Goal: Information Seeking & Learning: Learn about a topic

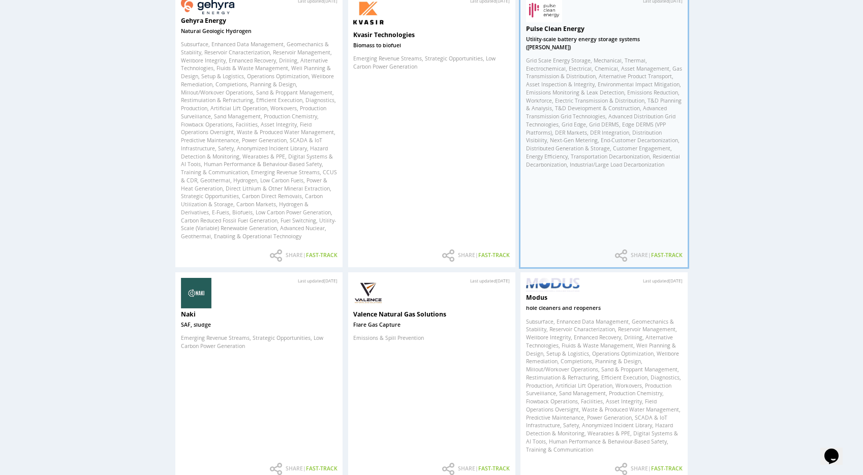
scroll to position [94, 0]
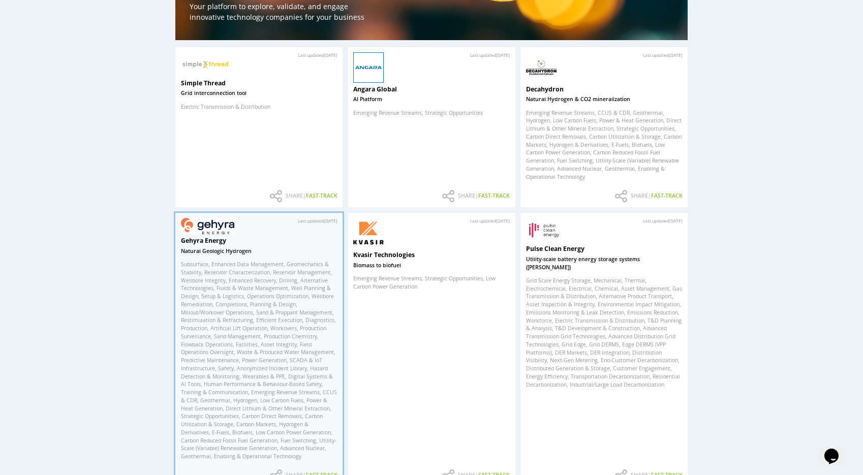
click at [280, 266] on span "Enhanced Data Management" at bounding box center [248, 264] width 75 height 7
click at [230, 233] on img at bounding box center [208, 226] width 54 height 16
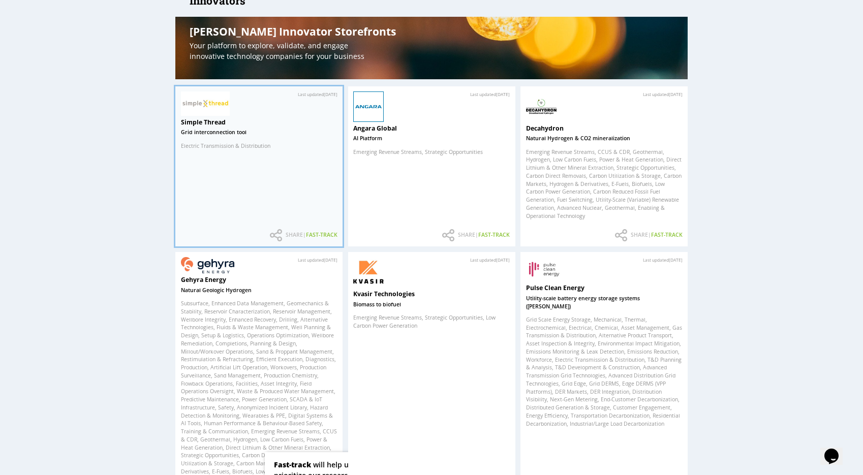
scroll to position [0, 0]
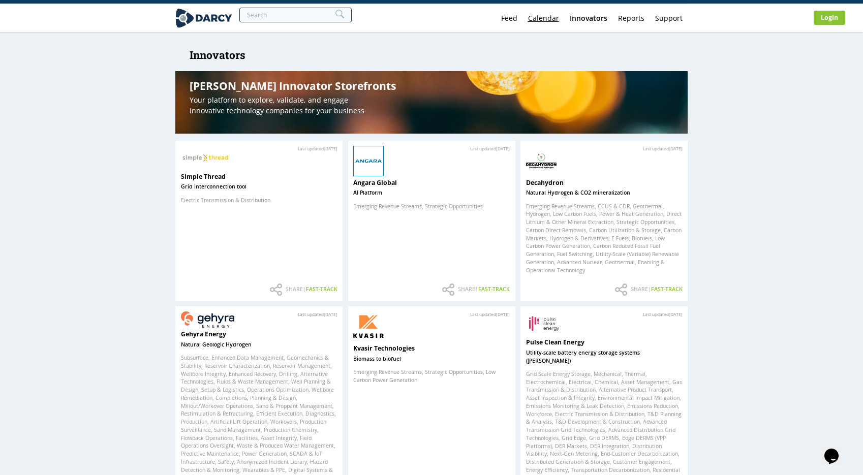
click at [535, 15] on link "Calendar" at bounding box center [544, 18] width 42 height 28
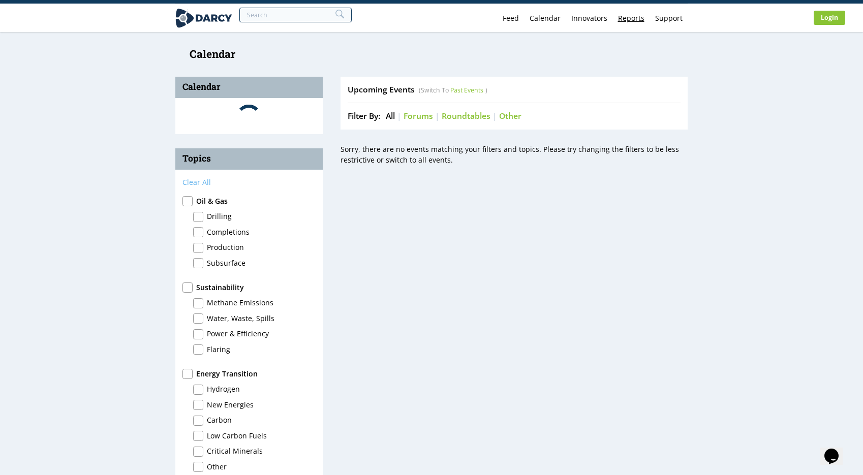
click at [629, 17] on link "Reports" at bounding box center [631, 18] width 37 height 28
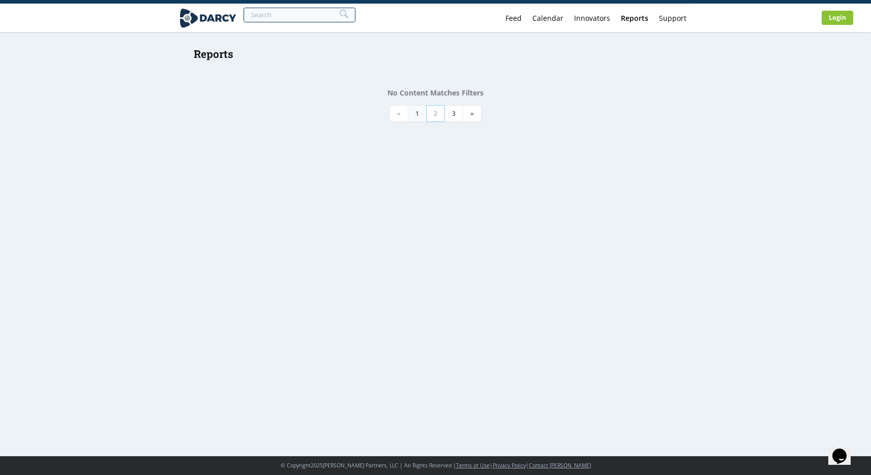
click at [432, 108] on link "2" at bounding box center [435, 113] width 19 height 17
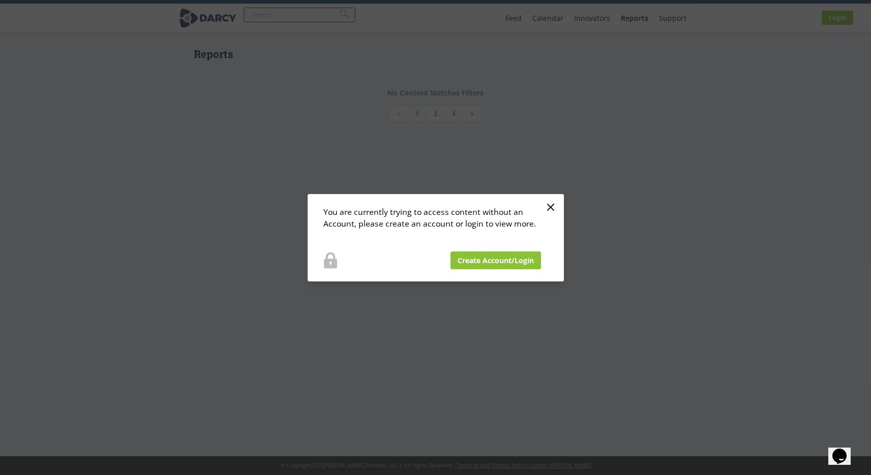
click at [588, 180] on div "You are currently trying to access content without an Account, please create an…" at bounding box center [435, 237] width 871 height 475
click at [545, 207] on icon at bounding box center [551, 207] width 12 height 12
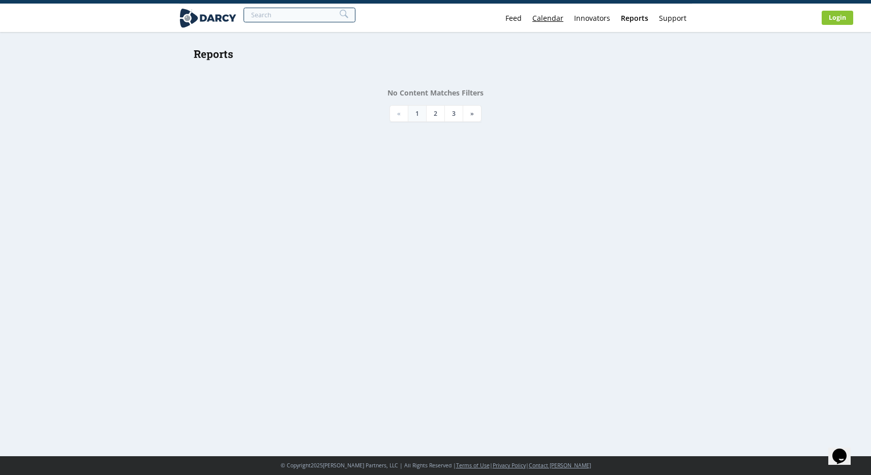
click at [547, 16] on link "Calendar" at bounding box center [548, 18] width 42 height 28
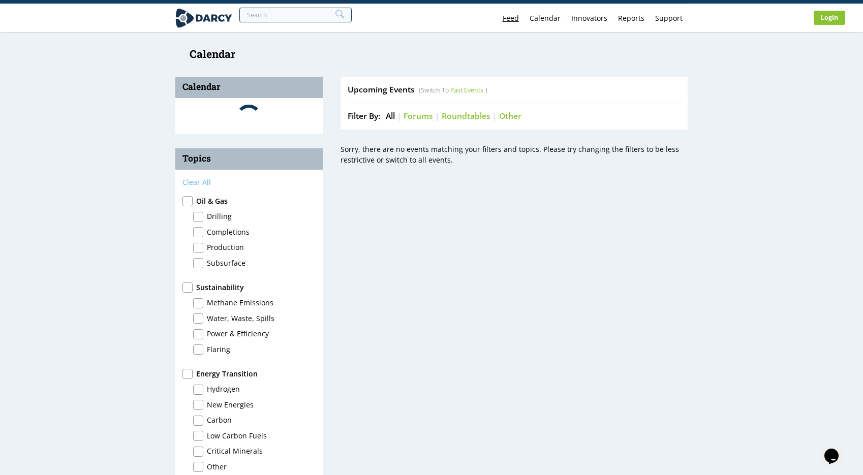
click at [510, 17] on link "Feed" at bounding box center [510, 18] width 27 height 28
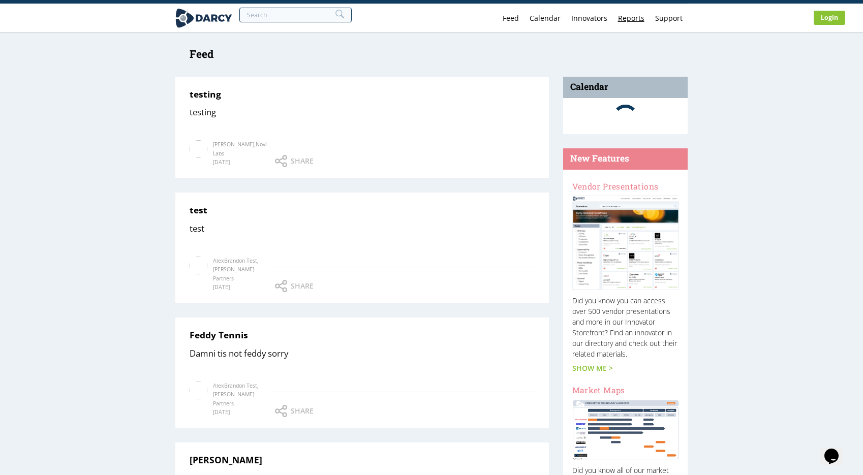
click at [633, 15] on link "Reports" at bounding box center [631, 18] width 37 height 28
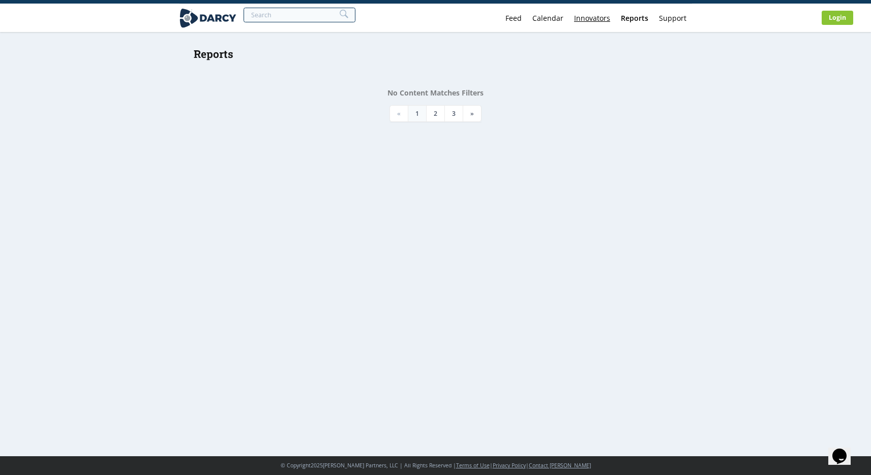
click at [599, 16] on div "Innovators" at bounding box center [592, 18] width 36 height 7
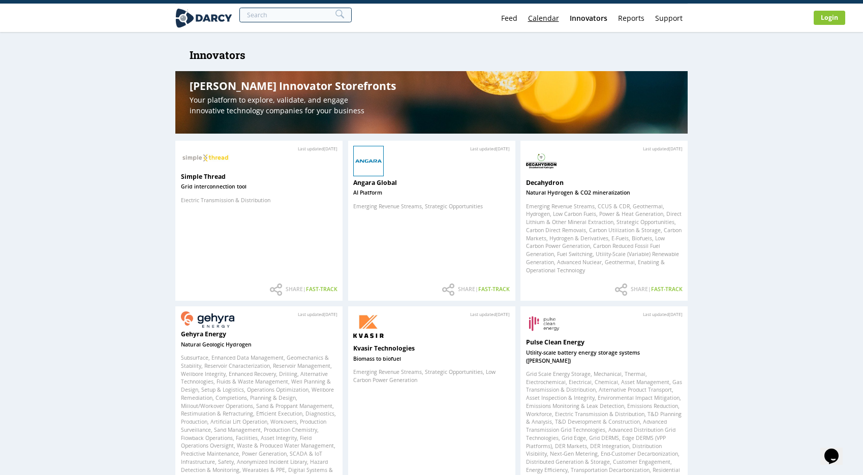
click at [538, 19] on link "Calendar" at bounding box center [544, 18] width 42 height 28
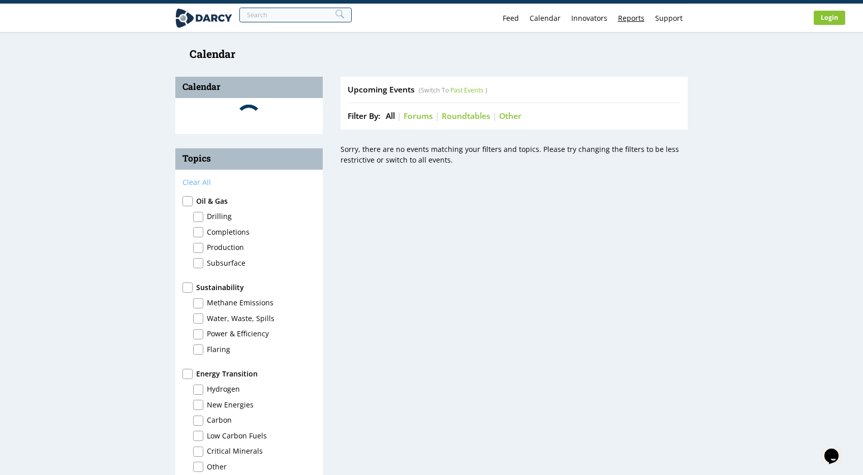
click at [630, 16] on link "Reports" at bounding box center [631, 18] width 37 height 28
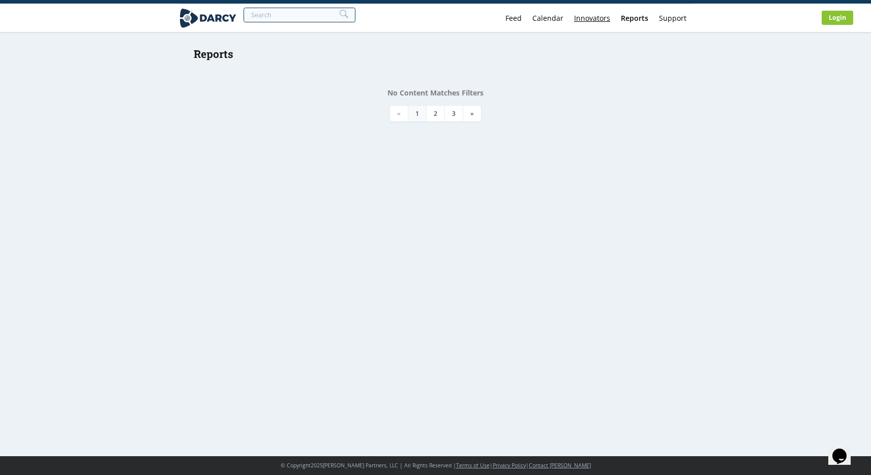
click at [596, 19] on div "Innovators" at bounding box center [592, 18] width 36 height 7
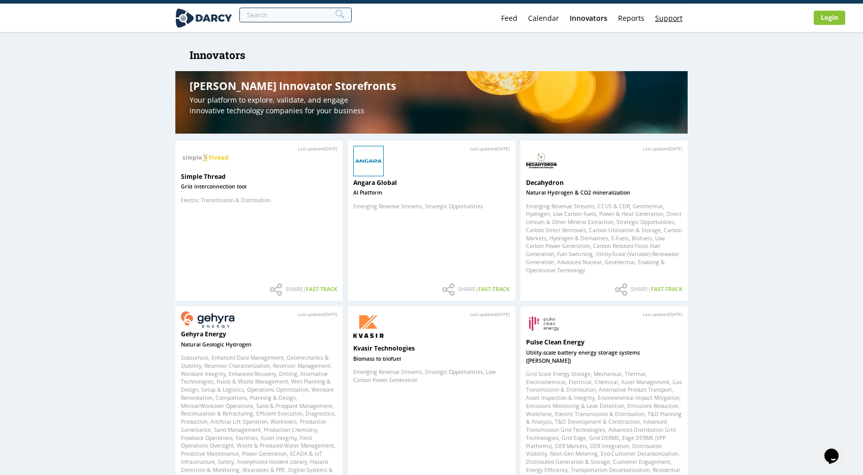
click at [677, 21] on link "Support" at bounding box center [669, 18] width 38 height 28
click at [628, 20] on link "Reports" at bounding box center [631, 18] width 37 height 28
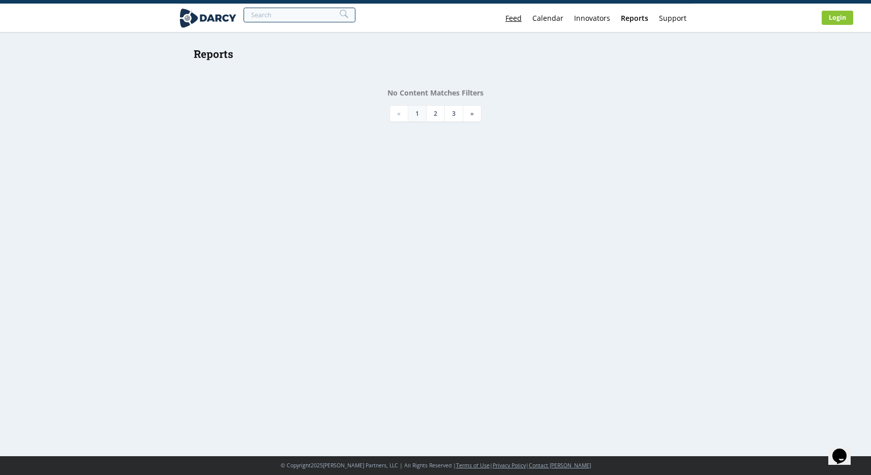
click at [526, 18] on link "Feed" at bounding box center [513, 18] width 27 height 28
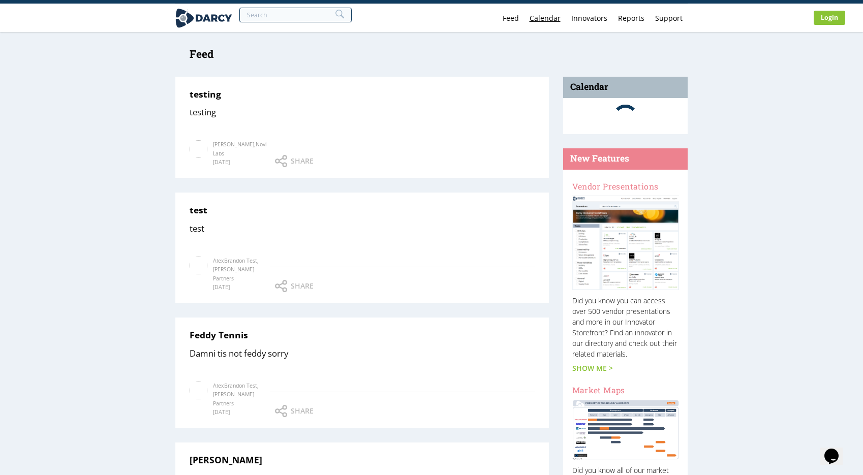
click at [553, 19] on link "Calendar" at bounding box center [545, 18] width 42 height 28
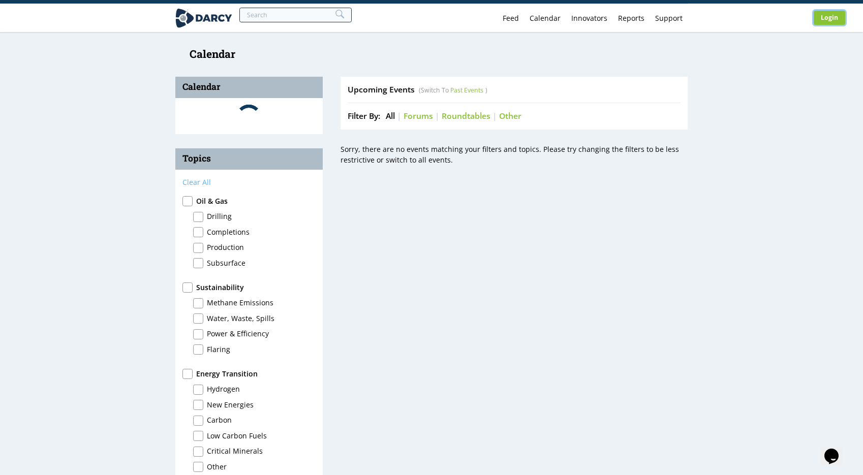
click at [824, 15] on link "Login" at bounding box center [830, 18] width 32 height 14
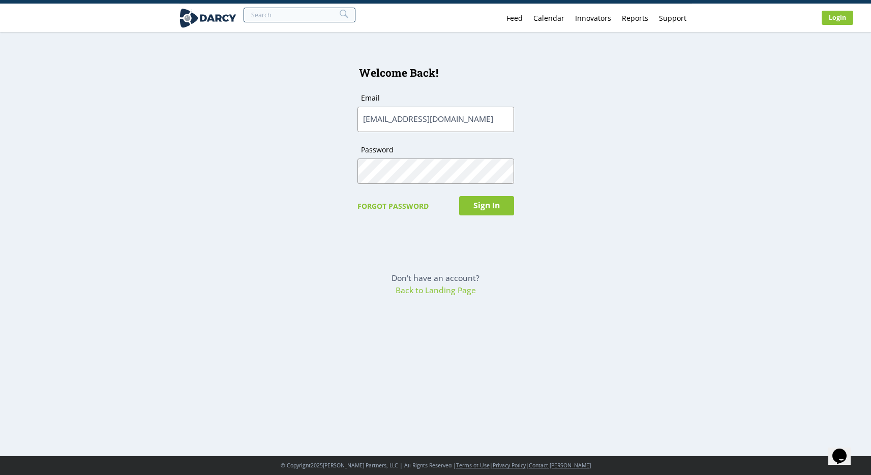
type input "alex@isleofcode.com"
click at [459, 196] on button "Sign In" at bounding box center [486, 205] width 55 height 19
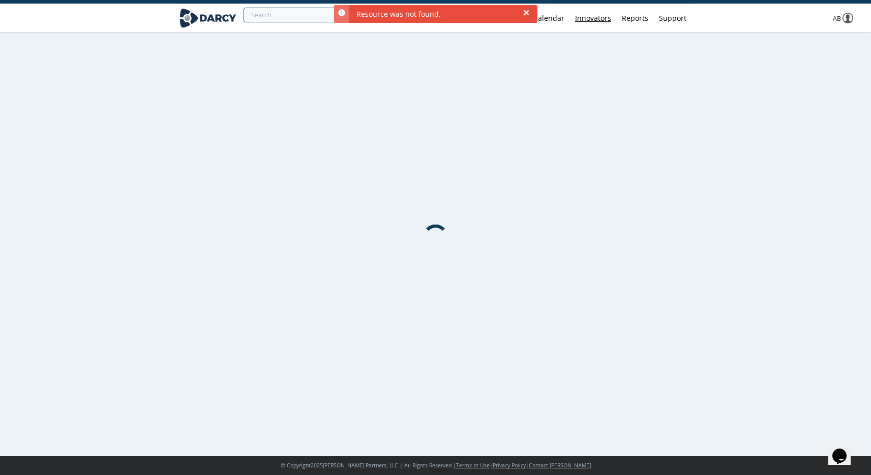
click at [581, 15] on div "Innovators" at bounding box center [593, 18] width 36 height 7
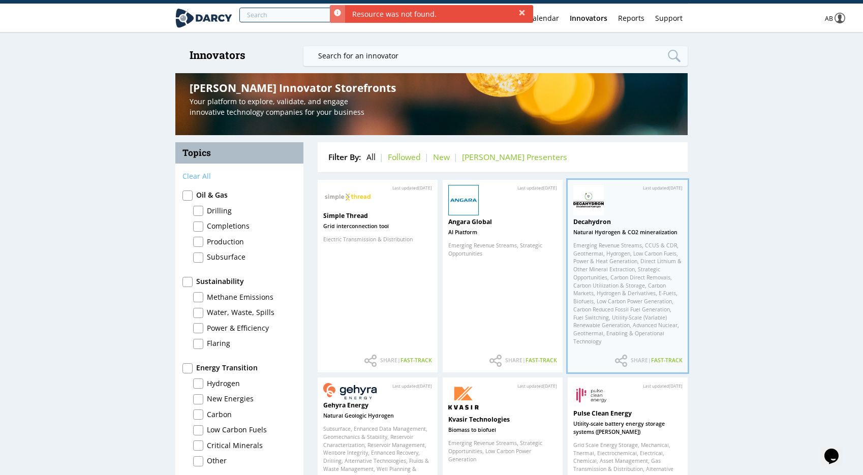
click at [626, 263] on span "Power & Heat Generation" at bounding box center [606, 261] width 67 height 7
click at [593, 213] on img at bounding box center [588, 200] width 31 height 31
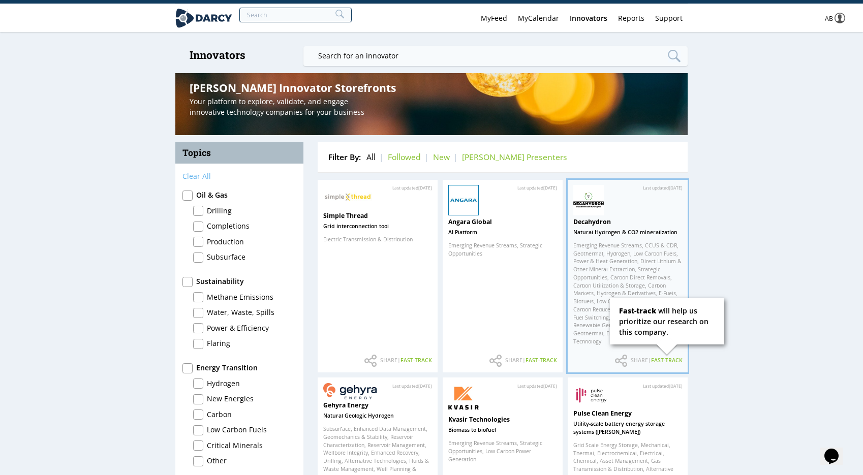
click at [584, 206] on img at bounding box center [588, 200] width 31 height 31
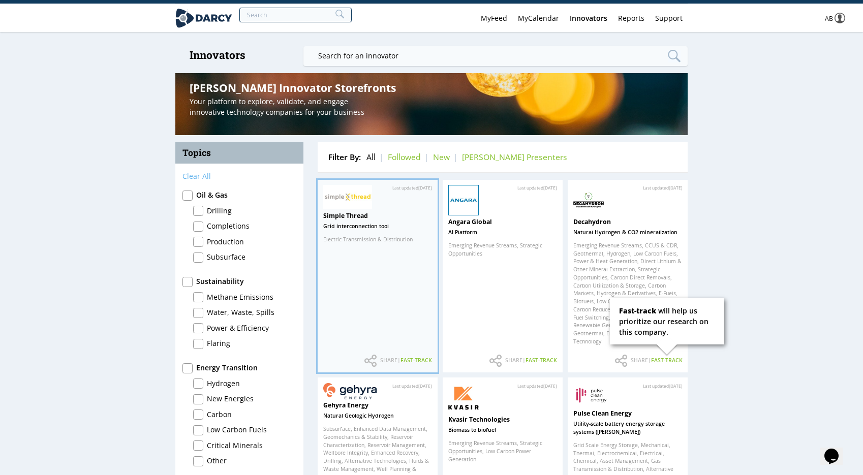
click at [370, 211] on div "Simple Thread" at bounding box center [377, 215] width 109 height 9
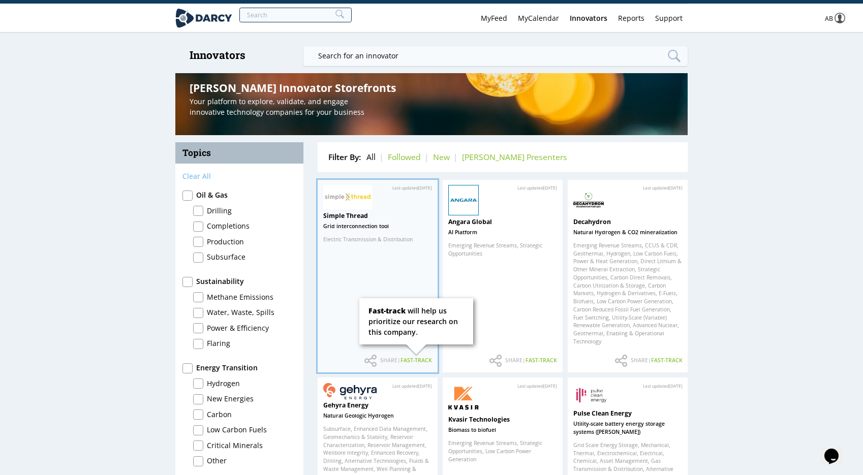
click at [401, 187] on span "Last updated Sep. 2025" at bounding box center [412, 188] width 40 height 7
click at [350, 221] on div "Simple Thread Grid interconnection tool Electric Transmission & Distribution" at bounding box center [377, 230] width 109 height 38
click at [210, 215] on div "Drilling" at bounding box center [219, 210] width 25 height 11
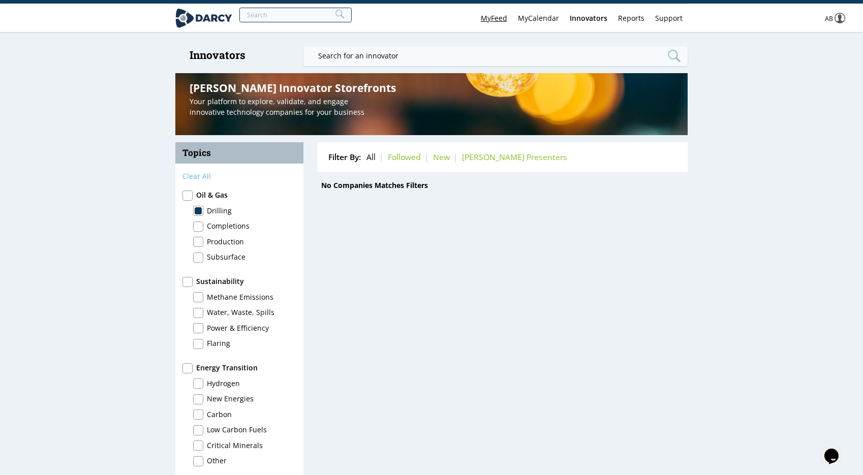
click at [492, 18] on link "My Feed" at bounding box center [493, 18] width 37 height 28
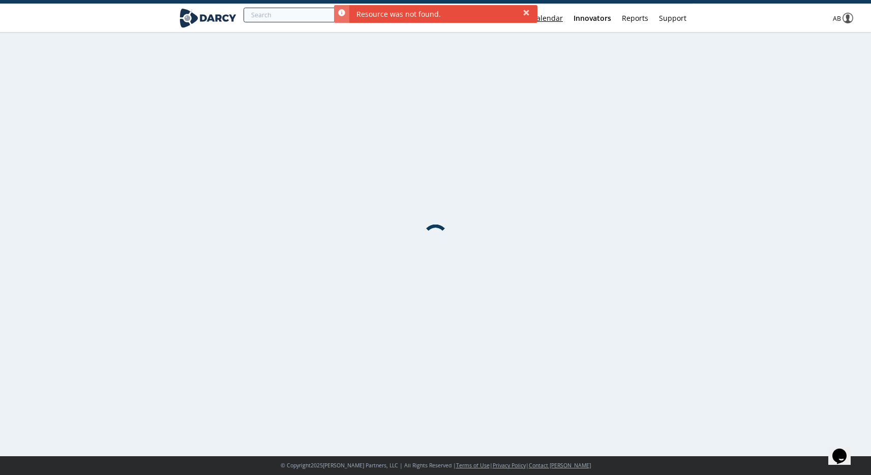
click at [549, 21] on link "My Calendar" at bounding box center [543, 18] width 52 height 28
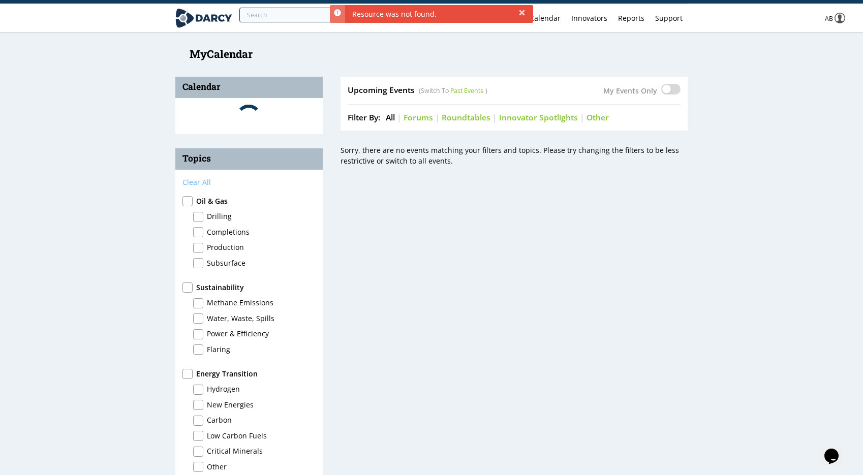
click at [423, 118] on link "Forums" at bounding box center [418, 117] width 29 height 11
click at [458, 93] on link "Past Events" at bounding box center [467, 90] width 37 height 9
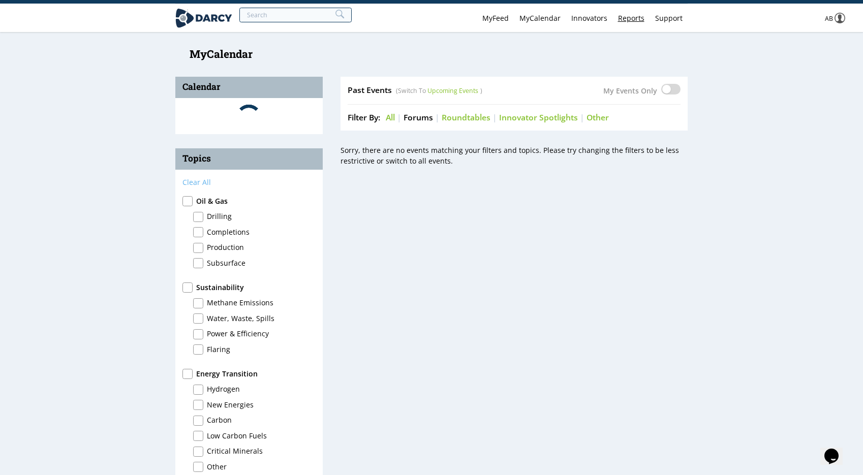
click at [630, 16] on link "Reports" at bounding box center [631, 18] width 37 height 28
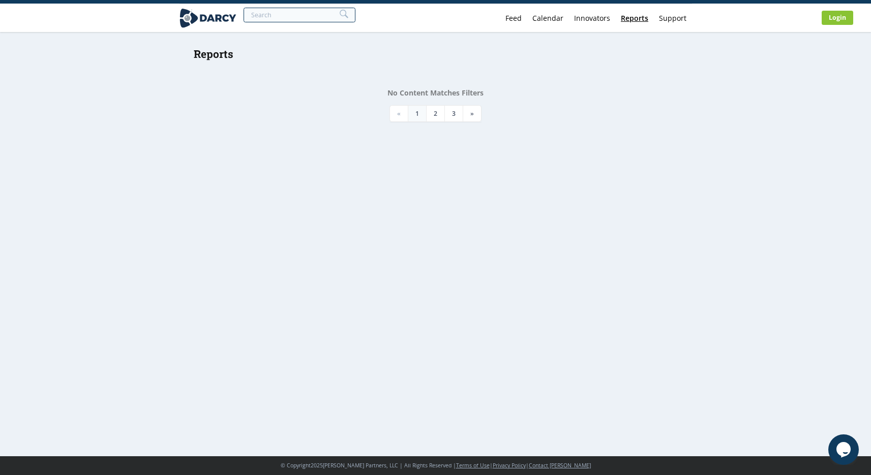
click at [640, 21] on link "Reports" at bounding box center [635, 18] width 38 height 28
click at [593, 17] on div "Innovators" at bounding box center [592, 18] width 36 height 7
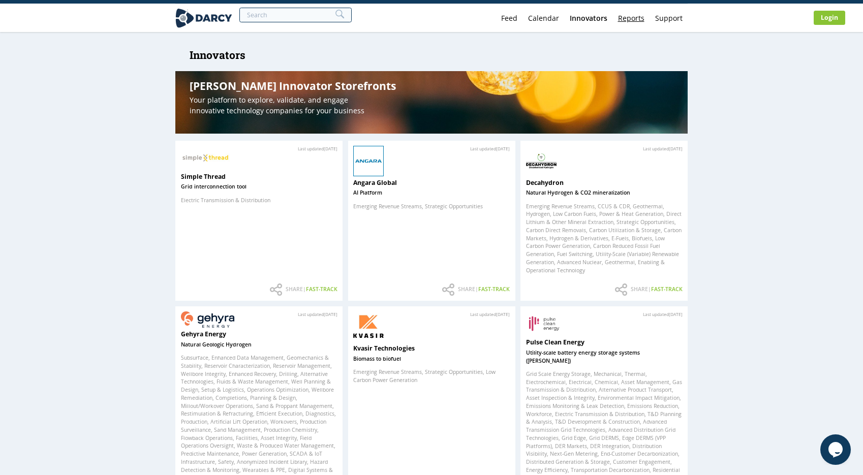
click at [636, 17] on link "Reports" at bounding box center [631, 18] width 37 height 28
